Goal: Information Seeking & Learning: Learn about a topic

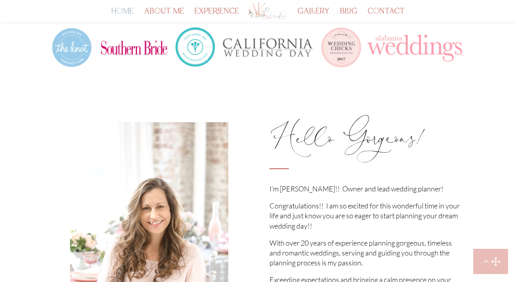
scroll to position [769, 0]
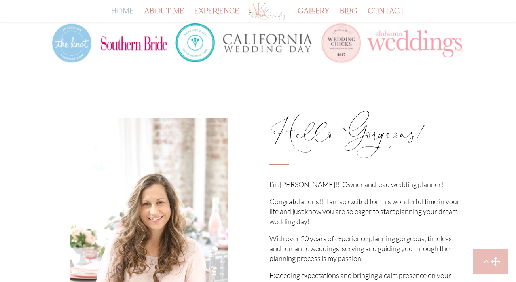
click at [77, 51] on img at bounding box center [257, 43] width 413 height 109
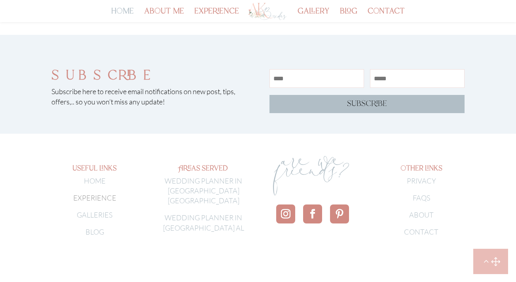
scroll to position [2608, 0]
click at [421, 194] on link "FAQS" at bounding box center [421, 198] width 17 height 9
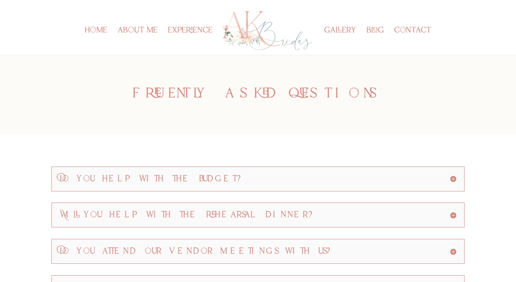
click at [387, 172] on div "Do you help with the budget? YES! This is the first step we take is to create a…" at bounding box center [257, 179] width 413 height 25
click at [454, 179] on h5 "Do you help with the budget?" at bounding box center [258, 179] width 396 height 8
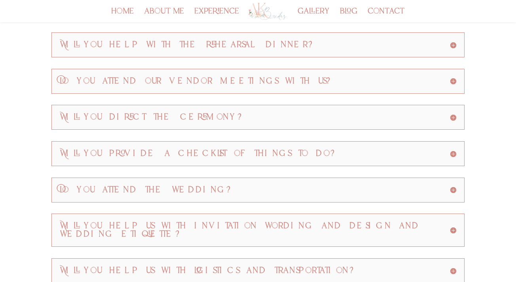
scroll to position [176, 0]
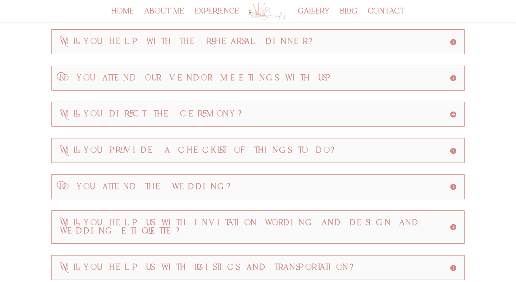
click at [418, 43] on h5 "Will you help with the rehearsal dinner?" at bounding box center [258, 42] width 396 height 8
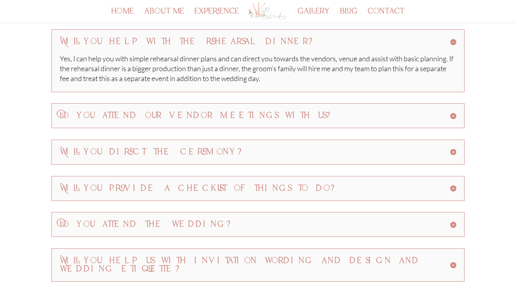
click at [335, 121] on div "Do you attend our vendor meetings with us? Absolutely! I will schedule all vend…" at bounding box center [257, 115] width 413 height 25
click at [354, 116] on h5 "Do you attend our vendor meetings with us?" at bounding box center [258, 116] width 396 height 8
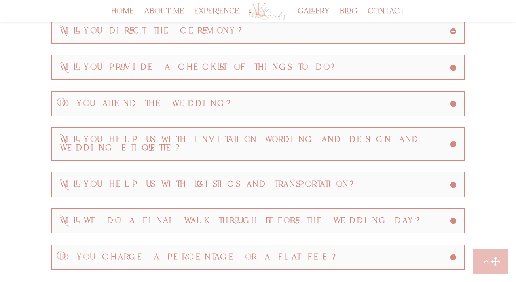
scroll to position [344, 0]
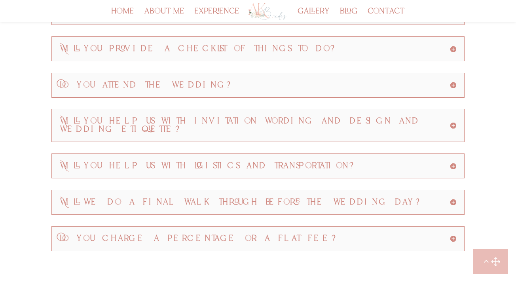
click at [290, 162] on h5 "Will you help us with logistics and transportation?" at bounding box center [258, 166] width 396 height 8
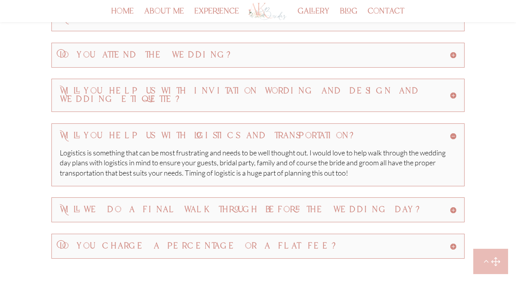
scroll to position [376, 0]
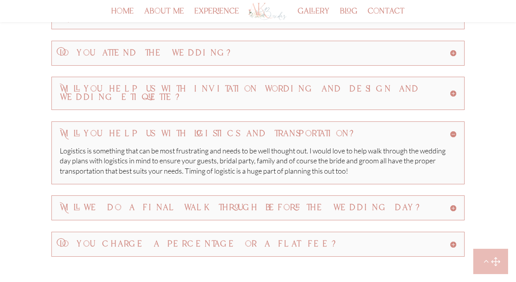
click at [227, 240] on h5 "Do you charge a percentage or a flat fee?" at bounding box center [258, 244] width 396 height 8
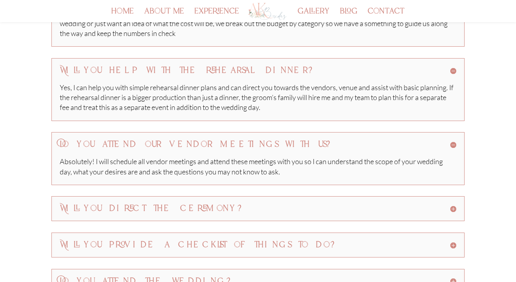
scroll to position [0, 0]
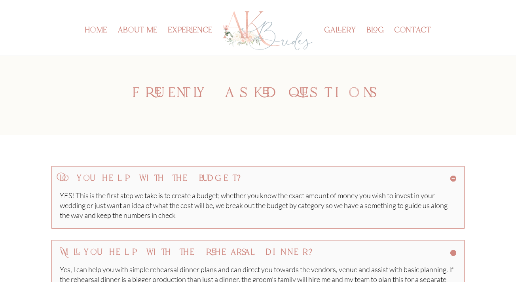
click at [255, 25] on img at bounding box center [267, 31] width 92 height 44
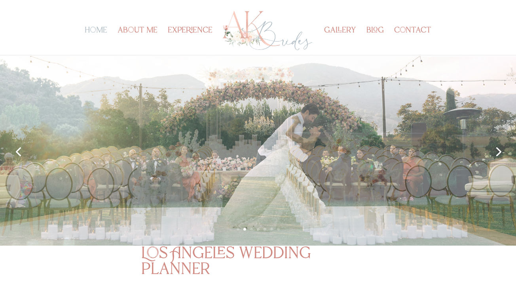
click at [499, 151] on link "Next" at bounding box center [497, 151] width 19 height 19
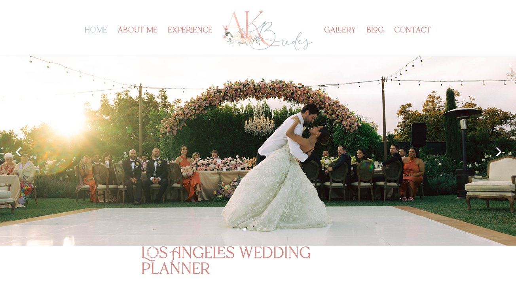
click at [499, 145] on link "Next" at bounding box center [497, 151] width 19 height 19
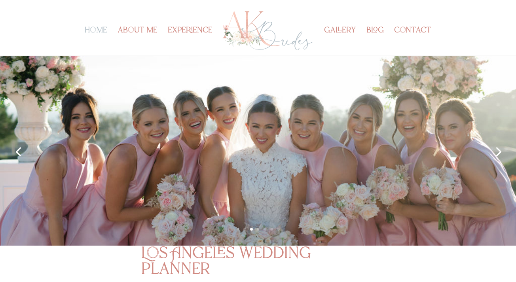
click at [499, 145] on link "Next" at bounding box center [497, 151] width 19 height 19
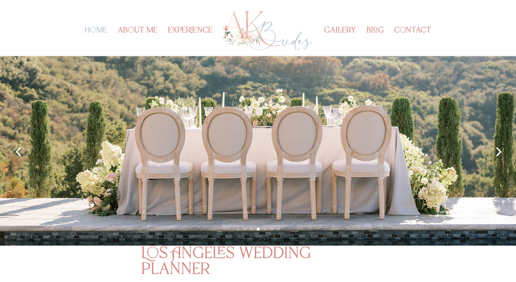
click at [499, 145] on link "Next" at bounding box center [497, 151] width 19 height 19
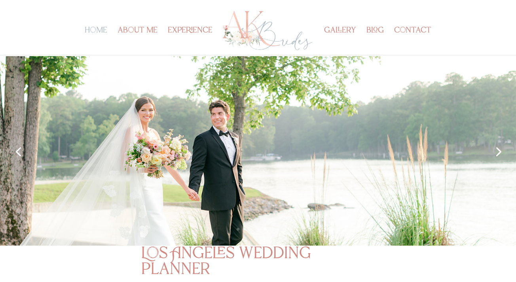
click at [499, 145] on link "Next" at bounding box center [497, 151] width 19 height 19
